Goal: Information Seeking & Learning: Find specific fact

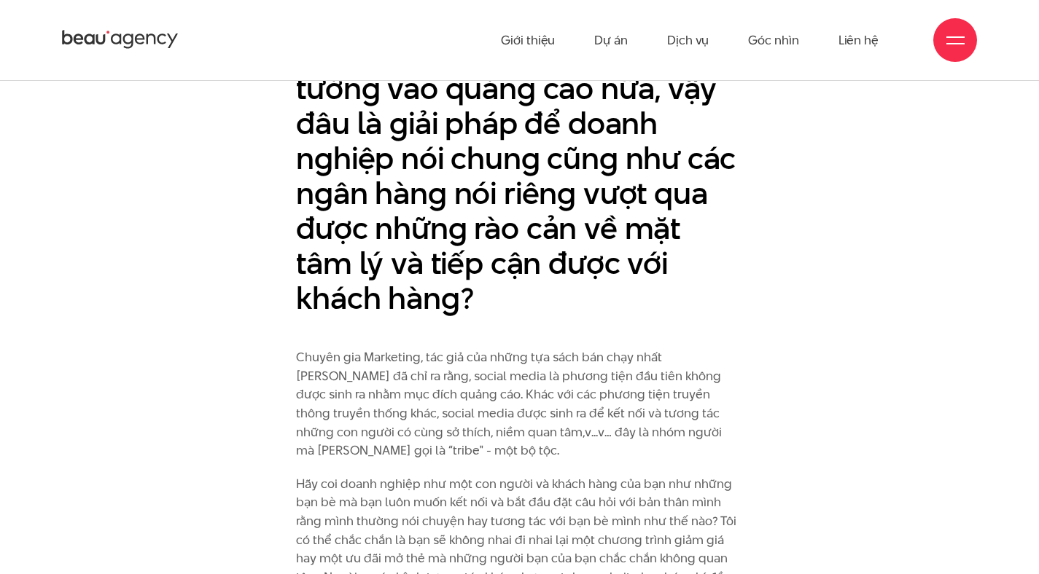
scroll to position [3615, 0]
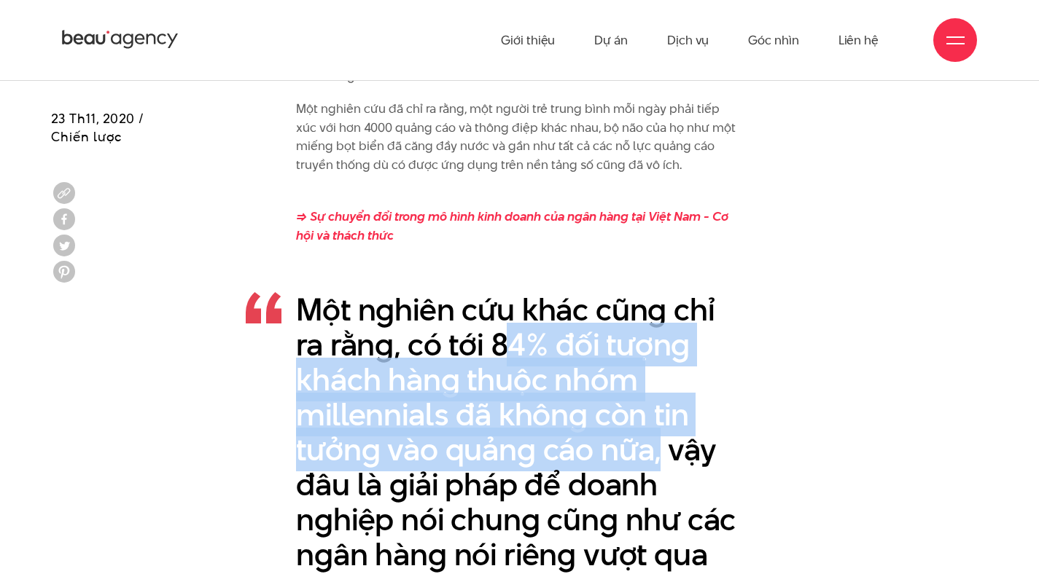
drag, startPoint x: 511, startPoint y: 269, endPoint x: 661, endPoint y: 373, distance: 182.4
click at [661, 373] on p "Một nghiên cứu khác cũng chỉ ra rằng, có tới 84% đối tượng khách hàng thuộc nhó…" at bounding box center [519, 484] width 447 height 385
copy p "4% đối tượng khách hàng thuộc nhóm millennials đã không còn tin tưởng vào quảng…"
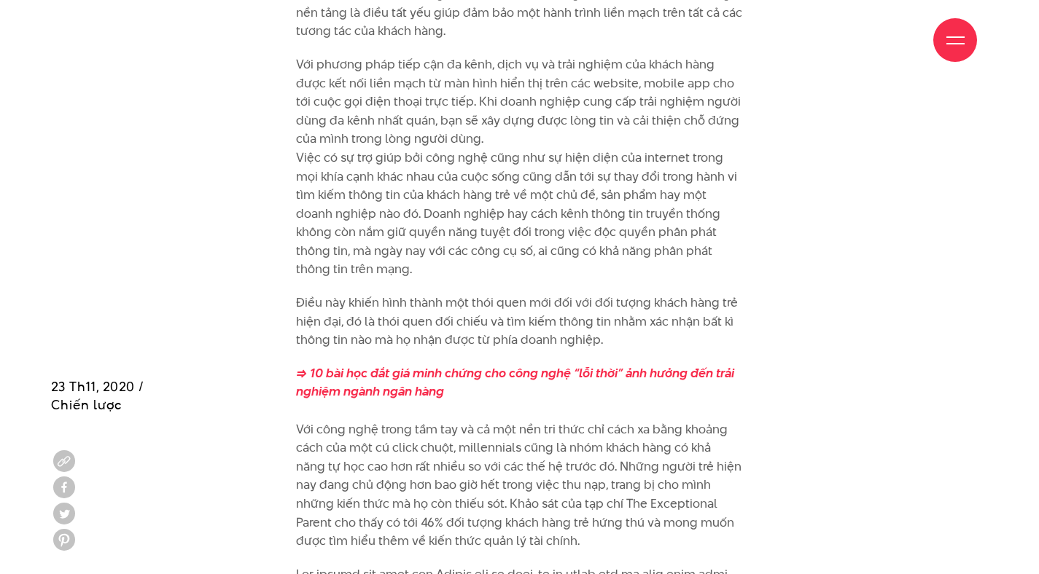
scroll to position [5011, 0]
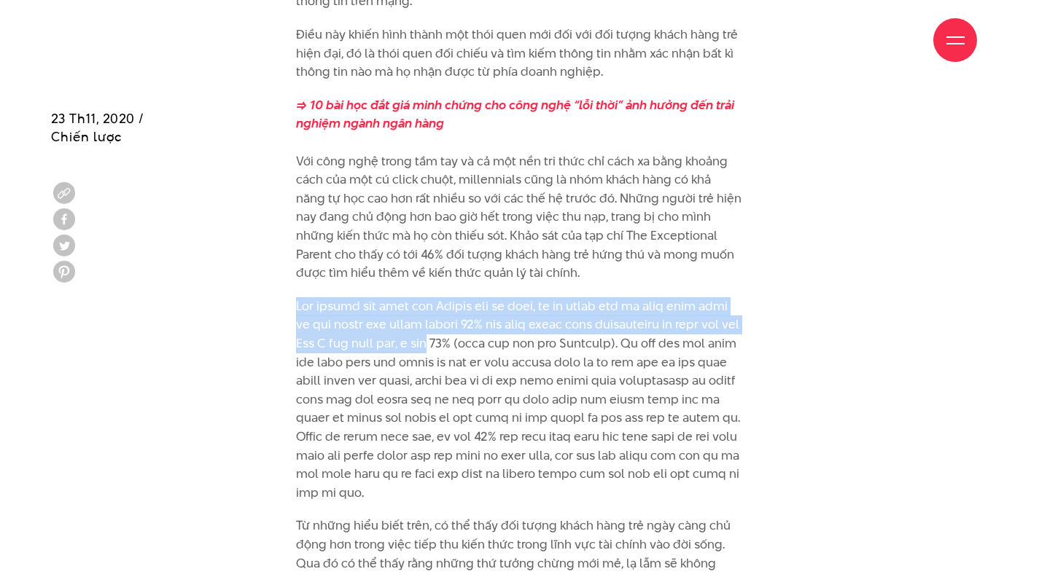
drag, startPoint x: 299, startPoint y: 230, endPoint x: 469, endPoint y: 274, distance: 176.1
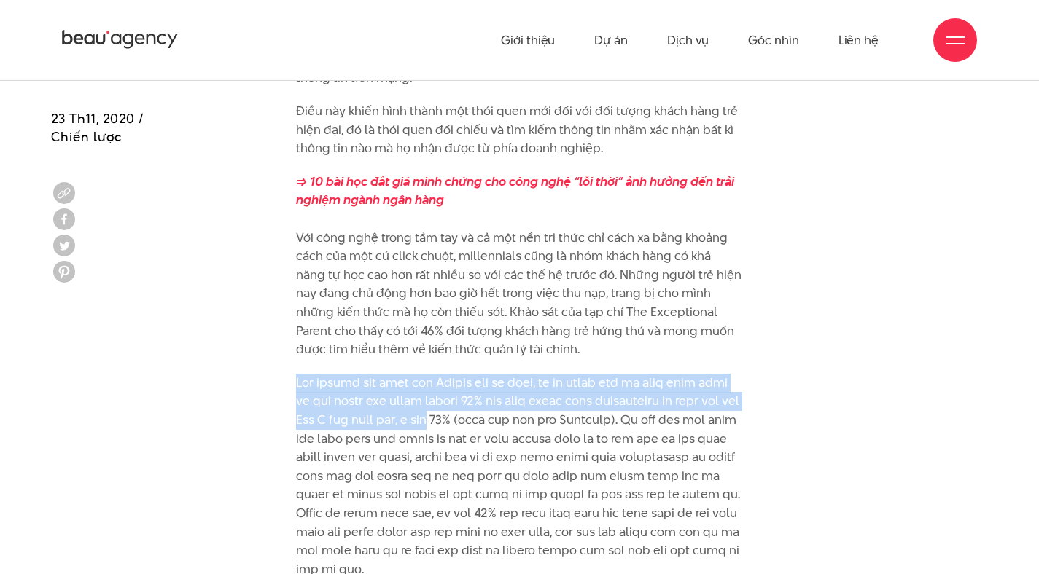
scroll to position [4927, 0]
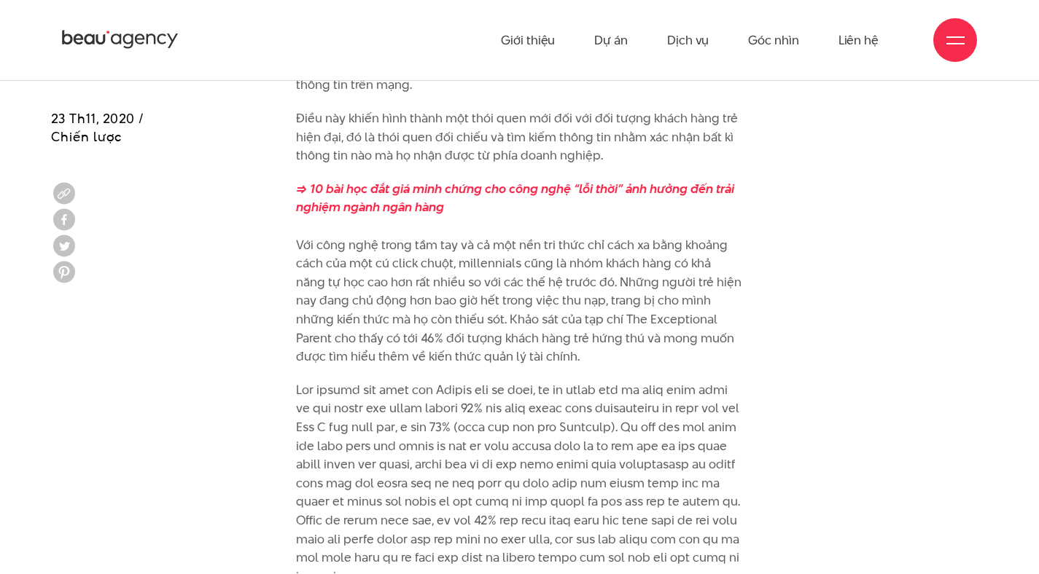
click at [549, 381] on p at bounding box center [519, 484] width 447 height 206
drag, startPoint x: 463, startPoint y: 317, endPoint x: 437, endPoint y: 319, distance: 26.3
click at [437, 381] on p at bounding box center [519, 484] width 447 height 206
copy p "Filene"
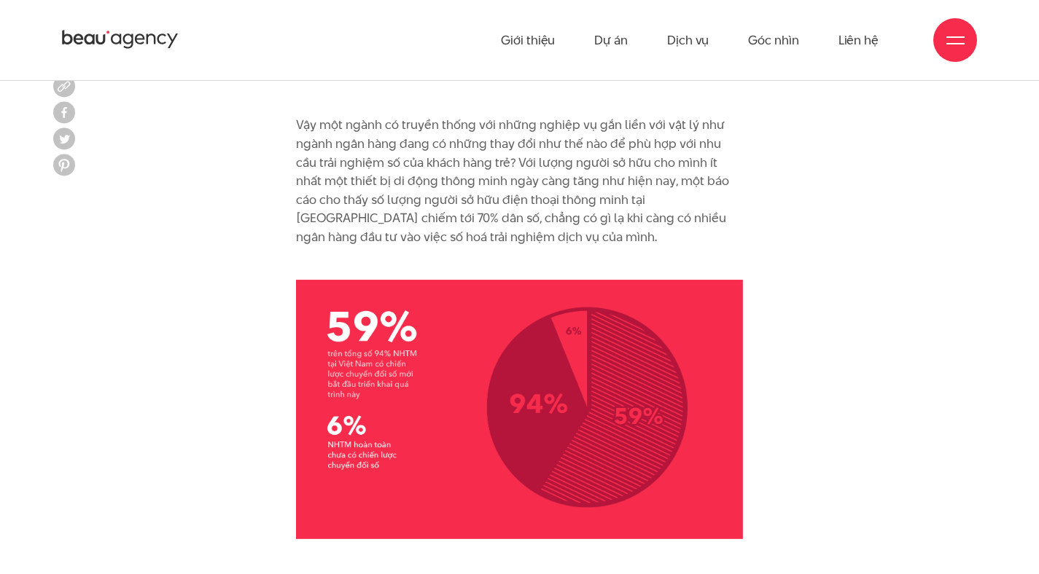
scroll to position [1158, 0]
